Goal: Find contact information: Find contact information

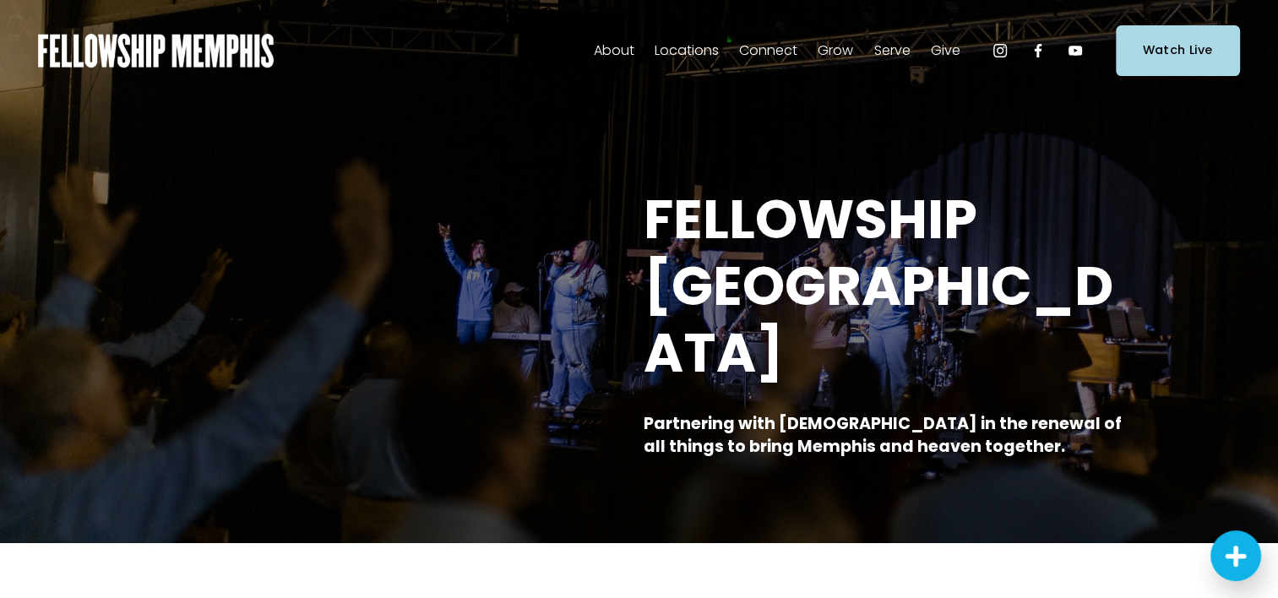
click at [0, 0] on span "Staff" at bounding box center [0, 0] width 0 height 0
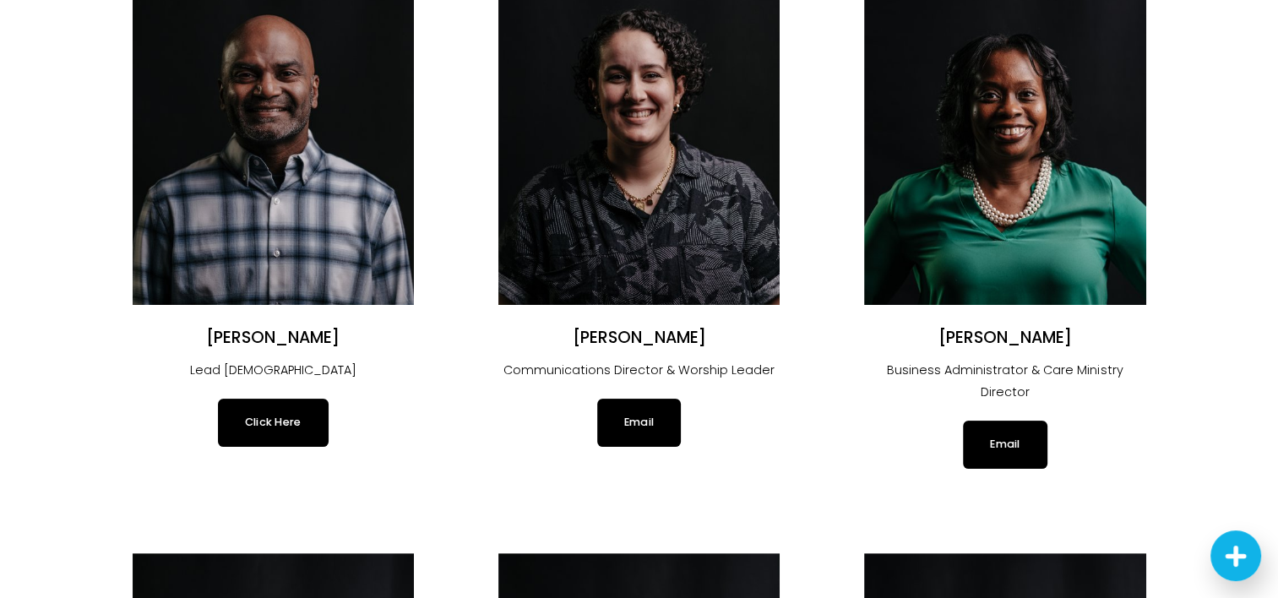
scroll to position [361, 0]
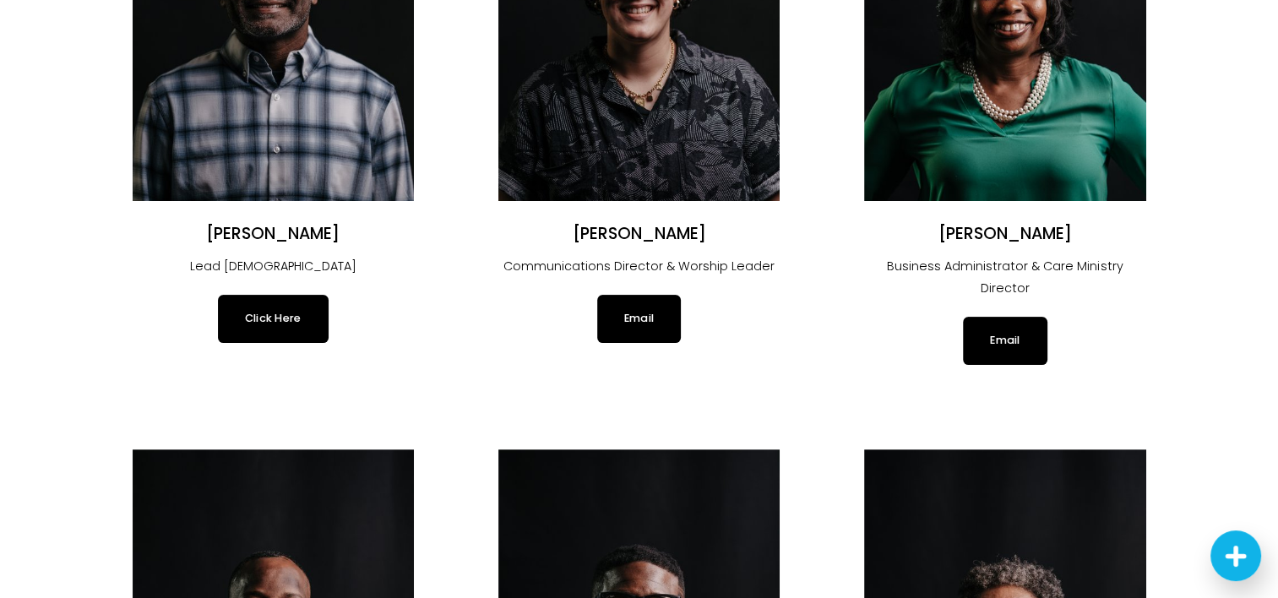
click at [283, 325] on link "Click Here" at bounding box center [273, 318] width 111 height 47
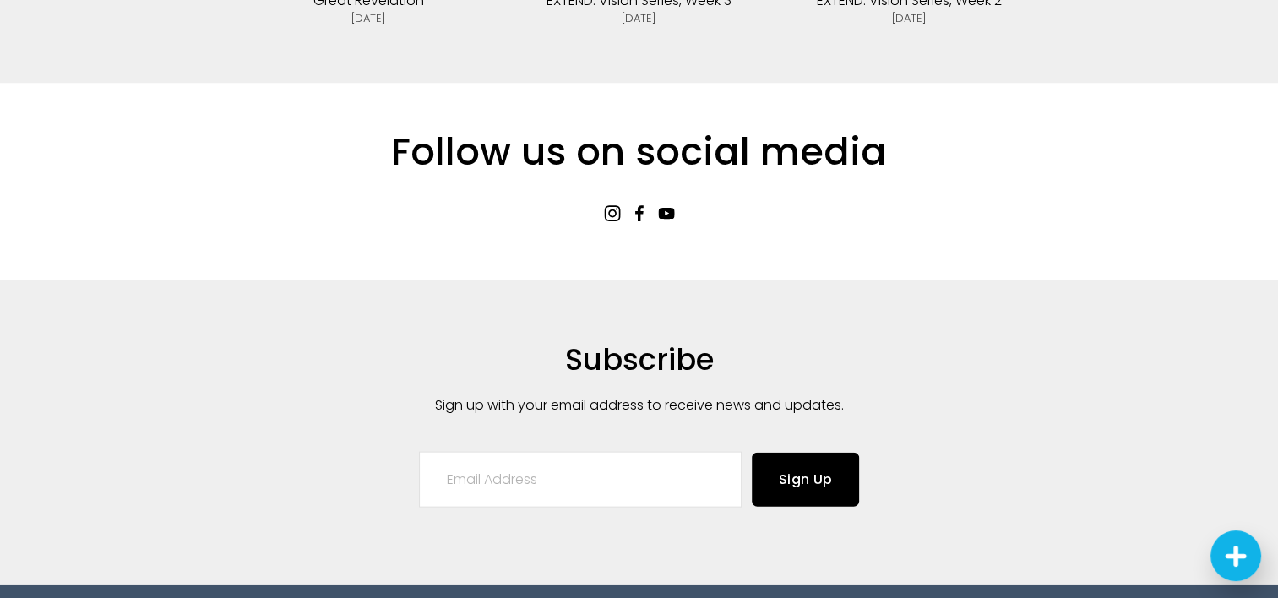
scroll to position [3731, 0]
